Goal: Task Accomplishment & Management: Complete application form

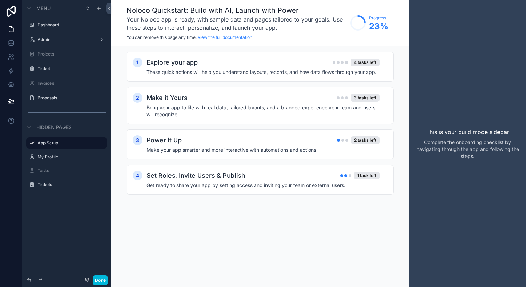
click at [72, 41] on label "Admin" at bounding box center [66, 40] width 56 height 6
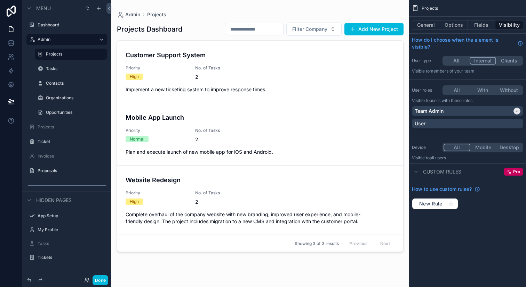
click at [79, 136] on div "Ticket" at bounding box center [67, 141] width 78 height 11
click at [76, 140] on label "Ticket" at bounding box center [70, 142] width 65 height 6
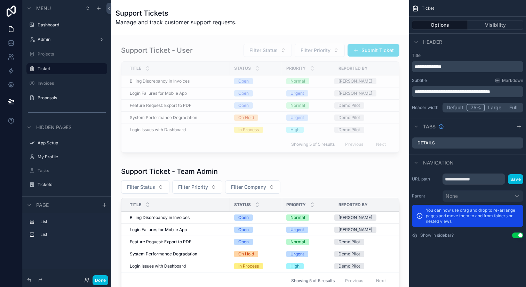
click at [365, 55] on div "scrollable content" at bounding box center [260, 100] width 286 height 118
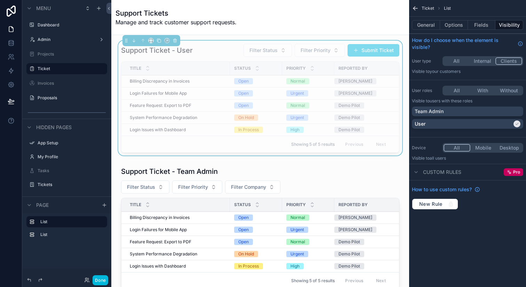
click at [449, 27] on button "Options" at bounding box center [454, 25] width 28 height 10
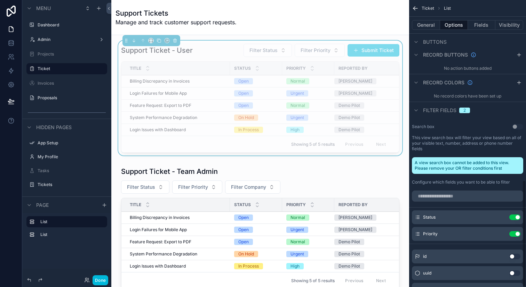
scroll to position [483, 0]
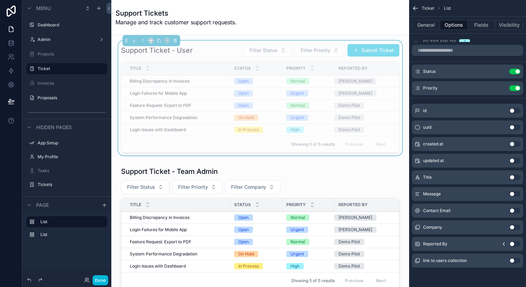
click at [432, 22] on button "General" at bounding box center [426, 25] width 28 height 10
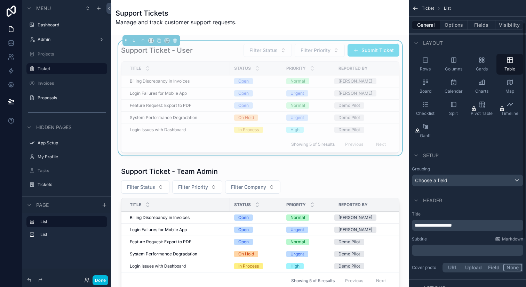
scroll to position [30, 0]
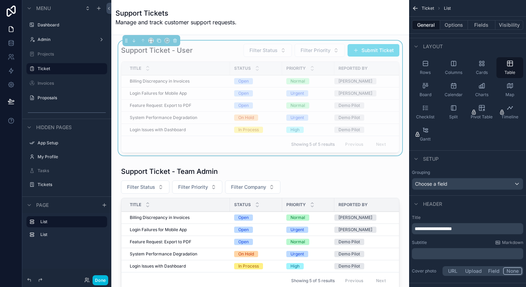
click at [460, 23] on button "Options" at bounding box center [454, 25] width 28 height 10
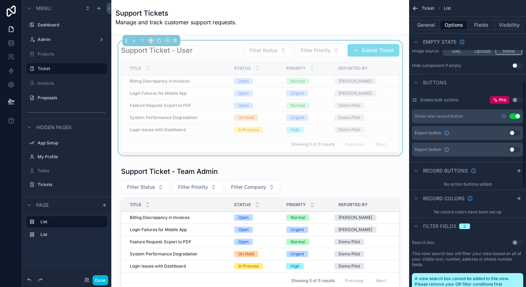
scroll to position [219, 0]
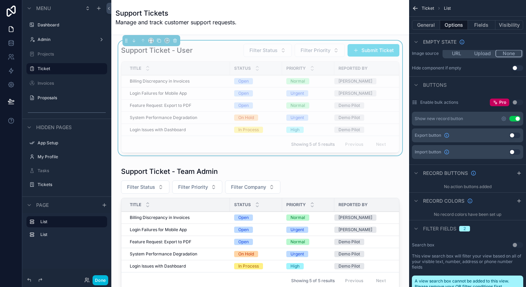
click at [503, 116] on icon "scrollable content" at bounding box center [504, 119] width 6 height 6
click at [502, 117] on icon "scrollable content" at bounding box center [503, 119] width 4 height 4
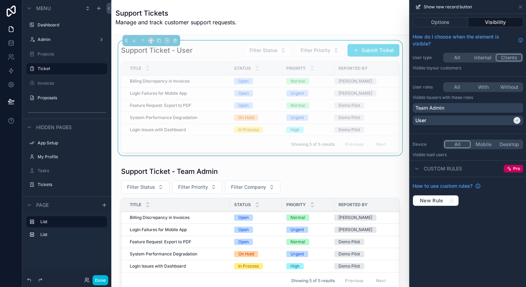
click at [448, 22] on button "Options" at bounding box center [440, 22] width 56 height 10
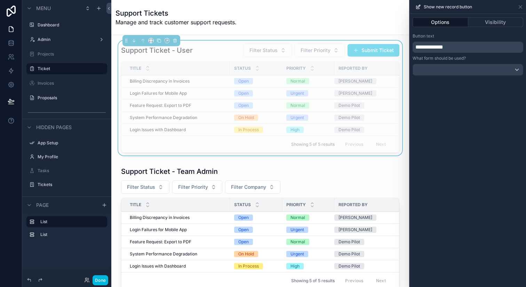
click at [469, 72] on div at bounding box center [468, 69] width 110 height 11
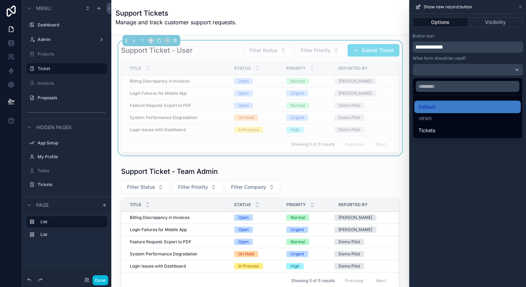
click at [469, 72] on div at bounding box center [467, 143] width 116 height 287
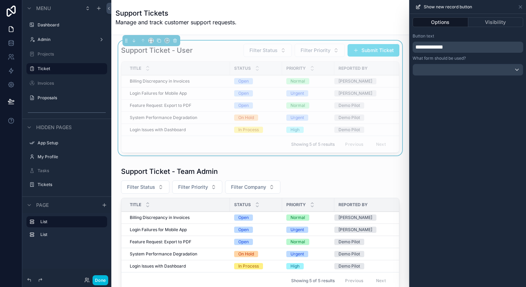
click at [469, 72] on div at bounding box center [468, 69] width 110 height 11
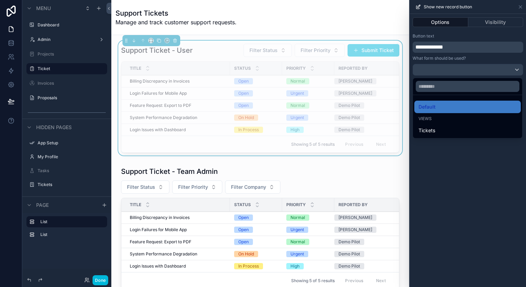
click at [469, 72] on div at bounding box center [467, 143] width 116 height 287
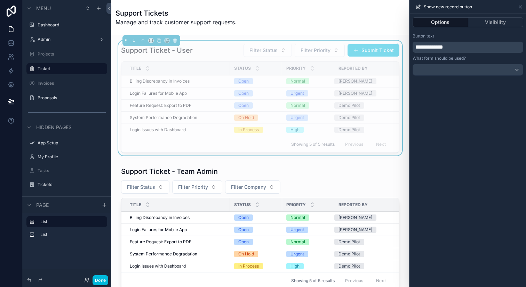
click at [517, 8] on div "Show new record button" at bounding box center [467, 7] width 111 height 14
click at [521, 8] on icon at bounding box center [520, 7] width 6 height 6
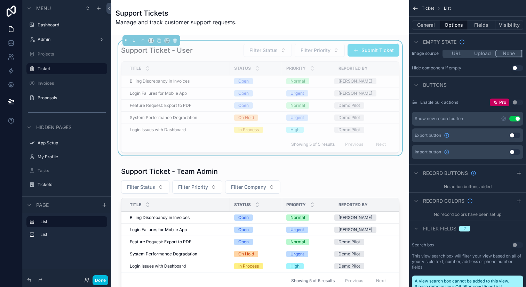
click at [64, 39] on label "Admin" at bounding box center [66, 40] width 56 height 6
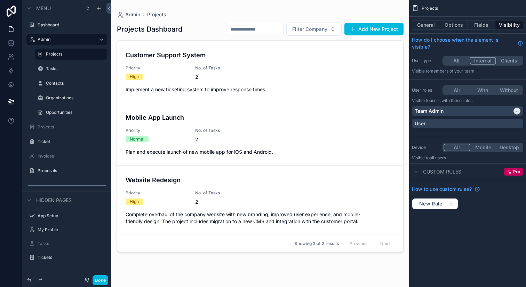
click at [87, 282] on icon at bounding box center [87, 281] width 6 height 6
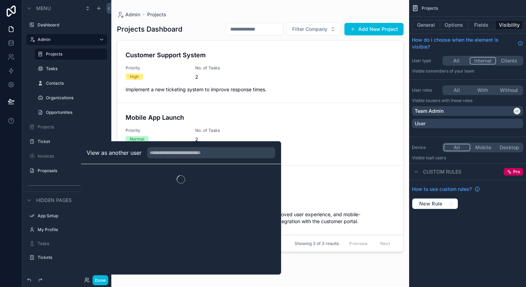
click at [174, 108] on div "scrollable content" at bounding box center [260, 139] width 298 height 279
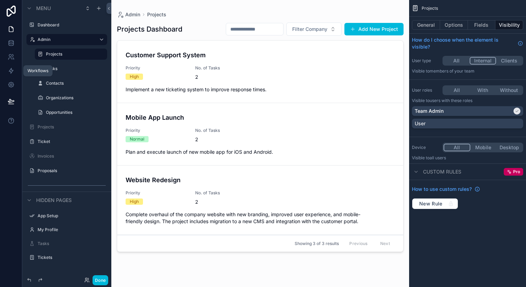
click at [10, 76] on link at bounding box center [11, 71] width 22 height 14
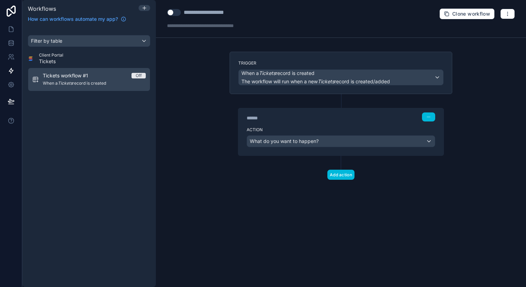
click at [99, 84] on span "When a Tickets record is created" at bounding box center [94, 84] width 103 height 6
click at [14, 30] on icon at bounding box center [11, 29] width 7 height 7
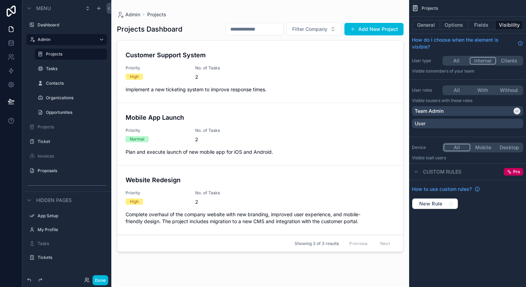
click at [63, 143] on label "Ticket" at bounding box center [70, 142] width 65 height 6
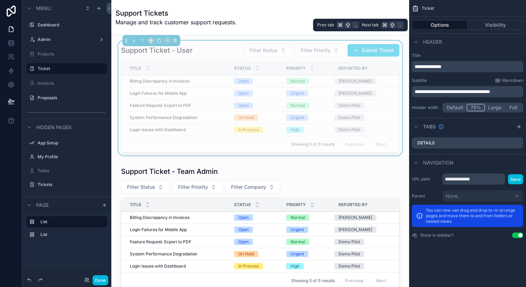
click at [438, 26] on button "Options" at bounding box center [440, 25] width 56 height 10
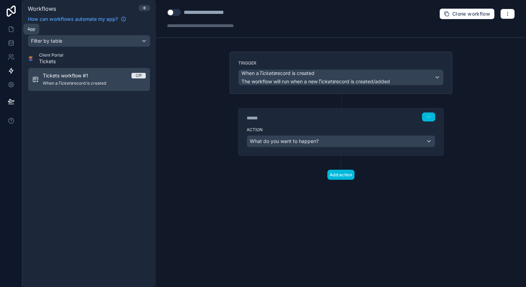
click at [12, 29] on icon at bounding box center [11, 29] width 7 height 7
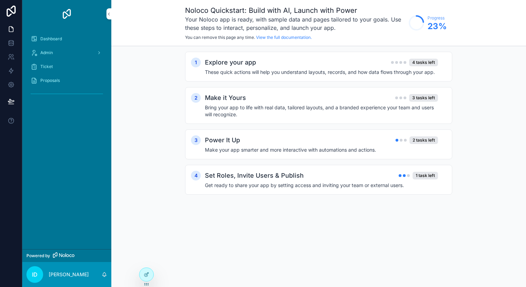
click at [104, 57] on link "Admin" at bounding box center [66, 53] width 81 height 13
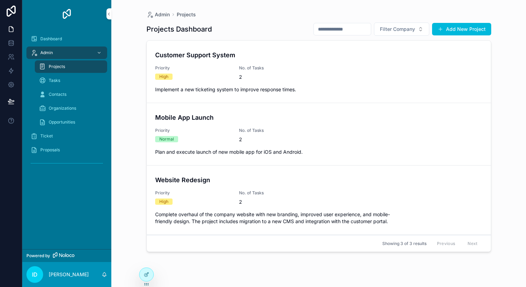
click at [73, 137] on div "Ticket" at bounding box center [67, 136] width 72 height 11
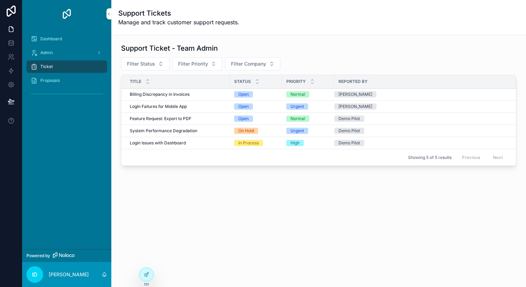
click at [0, 0] on icon at bounding box center [0, 0] width 0 height 0
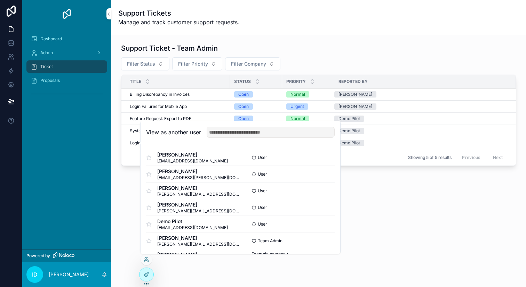
click at [0, 0] on button "Select" at bounding box center [0, 0] width 0 height 0
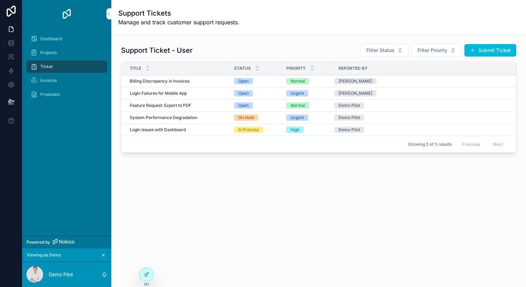
click at [494, 54] on button "Submit Ticket" at bounding box center [490, 50] width 52 height 13
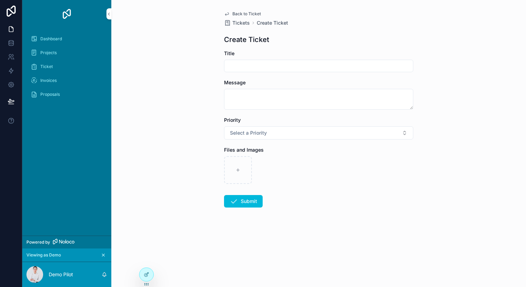
click at [263, 63] on input "scrollable content" at bounding box center [318, 66] width 188 height 10
click at [263, 67] on input "scrollable content" at bounding box center [318, 66] width 188 height 10
click at [265, 95] on textarea "scrollable content" at bounding box center [318, 99] width 189 height 21
click at [286, 64] on input "*********" at bounding box center [318, 66] width 188 height 10
type input "*****"
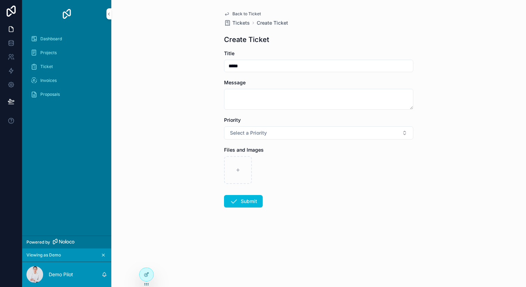
click at [247, 98] on textarea "scrollable content" at bounding box center [318, 99] width 189 height 21
type textarea "********"
click at [264, 133] on span "Select a Priority" at bounding box center [248, 133] width 37 height 7
click at [281, 164] on div "Urgent" at bounding box center [284, 161] width 14 height 6
click at [245, 198] on button "Submit" at bounding box center [243, 201] width 39 height 13
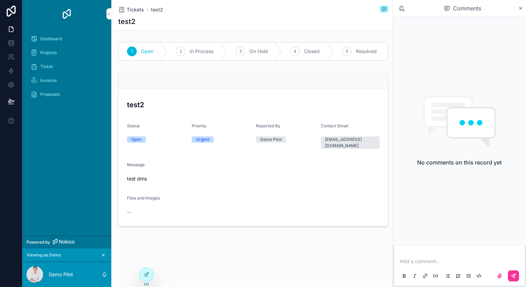
click at [65, 69] on div "Ticket" at bounding box center [67, 66] width 72 height 11
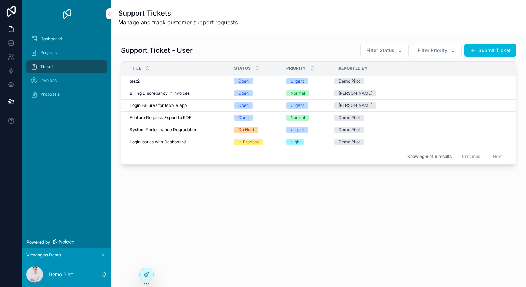
click at [379, 80] on div "Demo Pilot" at bounding box center [420, 81] width 173 height 6
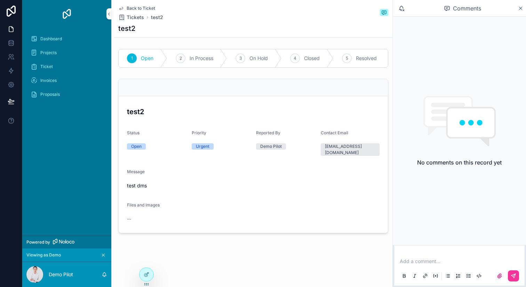
click at [185, 63] on div "2 In Process" at bounding box center [197, 58] width 60 height 18
click at [135, 54] on div "Open" at bounding box center [143, 58] width 49 height 18
click at [121, 9] on icon "scrollable content" at bounding box center [121, 9] width 6 height 6
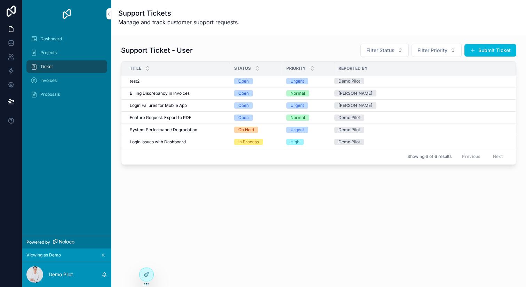
click at [0, 0] on icon at bounding box center [0, 0] width 0 height 0
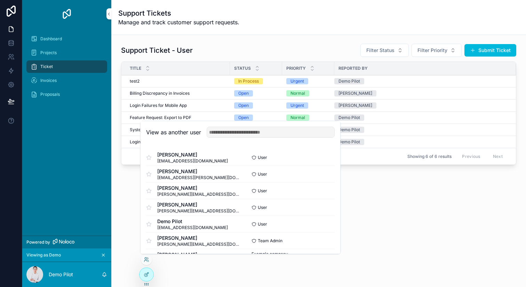
click at [143, 276] on div at bounding box center [146, 274] width 14 height 13
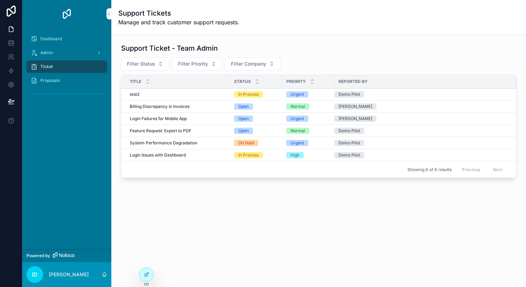
click at [82, 53] on div "Admin" at bounding box center [67, 52] width 72 height 11
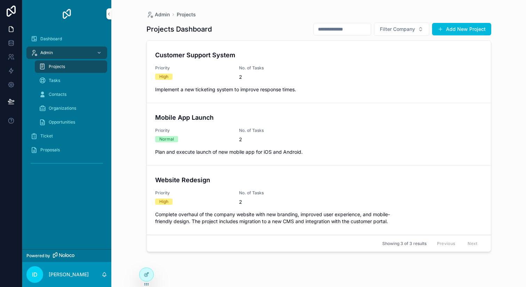
click at [70, 133] on div "Ticket" at bounding box center [67, 136] width 72 height 11
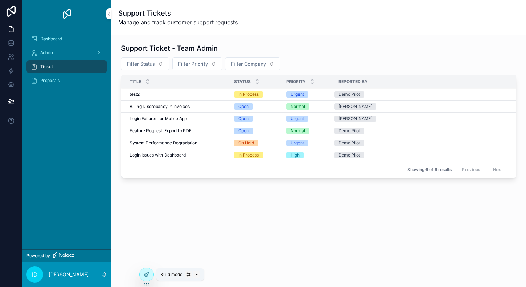
click at [148, 273] on icon at bounding box center [147, 274] width 3 height 3
click at [169, 94] on div "test2 test2" at bounding box center [178, 95] width 96 height 6
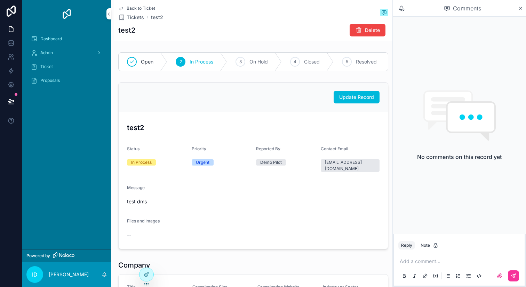
click at [0, 0] on icon at bounding box center [0, 0] width 0 height 0
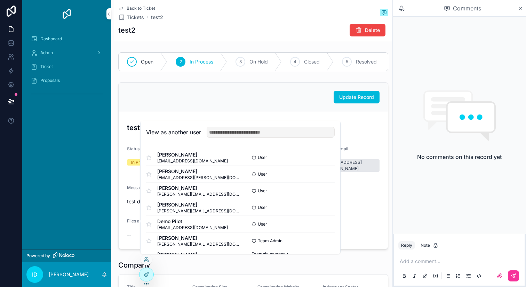
click at [83, 67] on div "Ticket" at bounding box center [67, 66] width 72 height 11
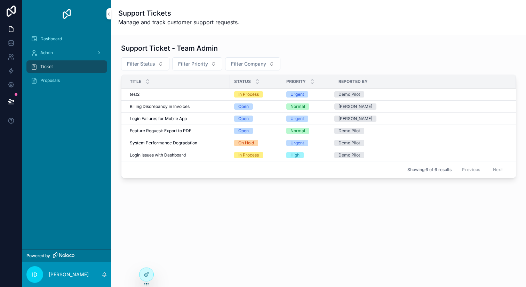
click at [0, 0] on icon at bounding box center [0, 0] width 0 height 0
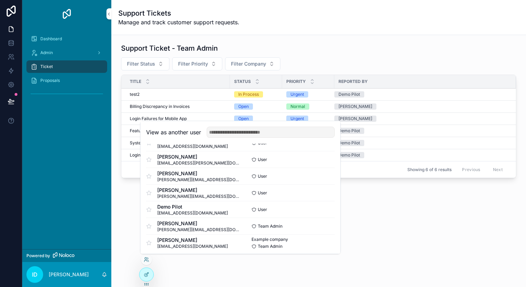
scroll to position [18, 0]
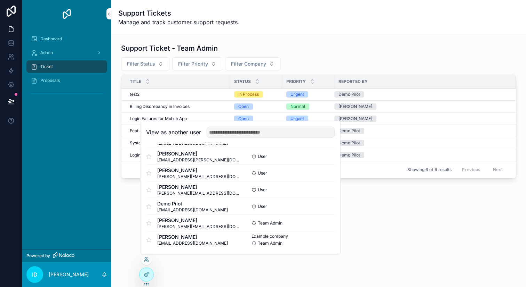
click at [0, 0] on button "Select" at bounding box center [0, 0] width 0 height 0
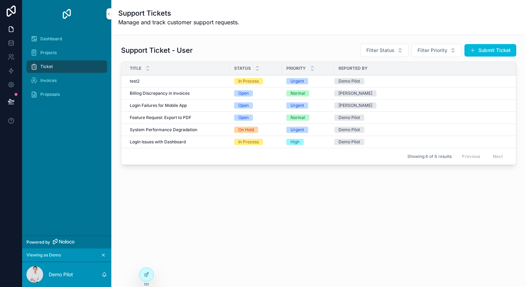
click at [146, 273] on icon at bounding box center [147, 275] width 6 height 6
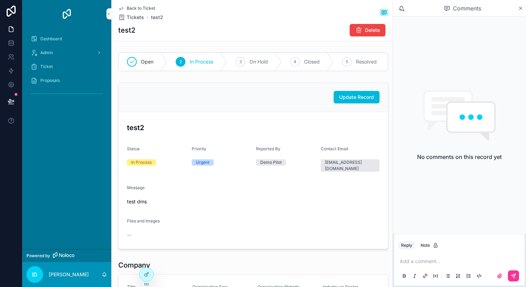
click at [129, 8] on span "Back to Ticket" at bounding box center [141, 9] width 29 height 6
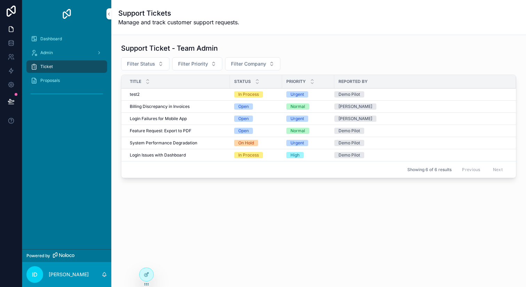
click at [146, 270] on div at bounding box center [146, 274] width 14 height 13
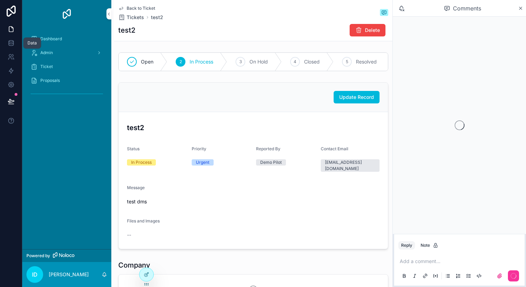
click at [11, 47] on link at bounding box center [11, 43] width 22 height 14
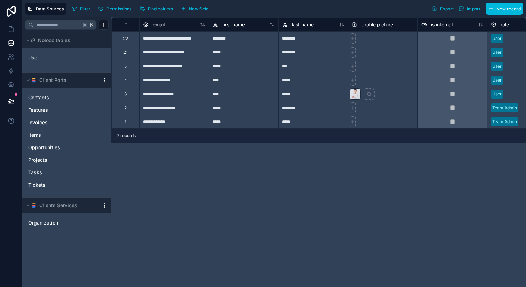
click at [65, 183] on link "Tickets" at bounding box center [59, 185] width 63 height 7
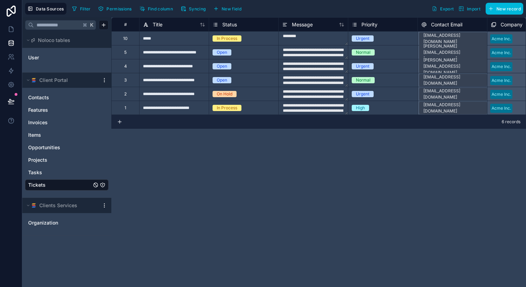
click at [193, 13] on button "Syncing" at bounding box center [193, 8] width 30 height 10
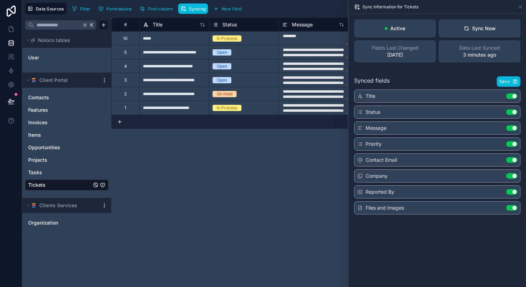
click at [495, 29] on button "Sync Now" at bounding box center [479, 28] width 82 height 18
click at [521, 7] on icon at bounding box center [520, 7] width 6 height 6
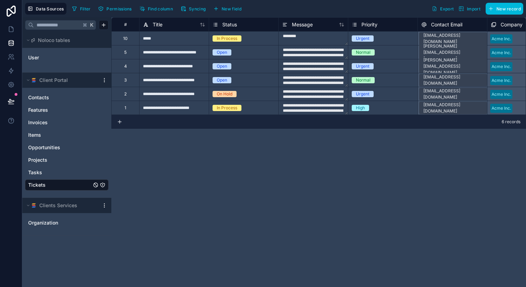
click at [411, 270] on div "**********" at bounding box center [318, 152] width 414 height 270
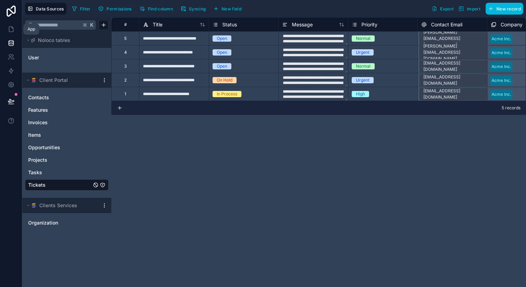
click at [11, 34] on link at bounding box center [11, 29] width 22 height 14
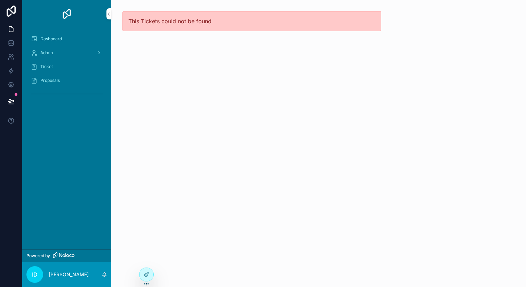
click at [72, 68] on div "Ticket" at bounding box center [67, 66] width 72 height 11
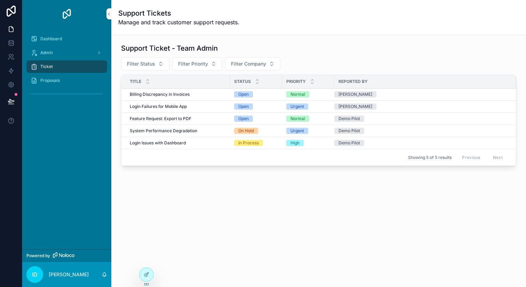
click at [151, 271] on div at bounding box center [146, 274] width 14 height 13
